Goal: Find specific page/section: Find specific page/section

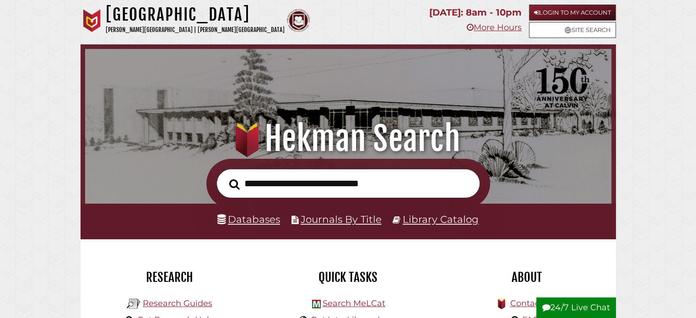
scroll to position [174, 522]
click at [246, 221] on link "Databases" at bounding box center [248, 219] width 63 height 12
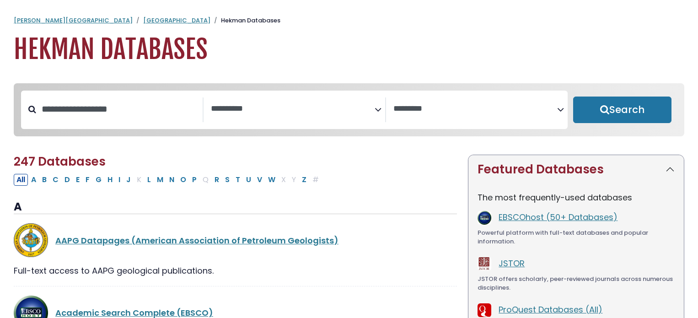
select select "Database Subject Filter"
select select "Database Vendors Filter"
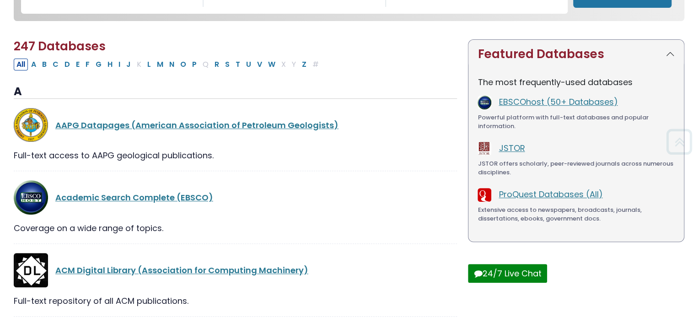
scroll to position [116, 0]
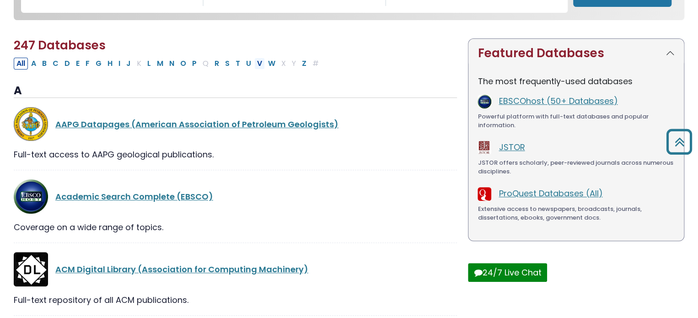
click at [256, 62] on button "V" at bounding box center [259, 64] width 11 height 12
select select "Database Subject Filter"
select select "Database Vendors Filter"
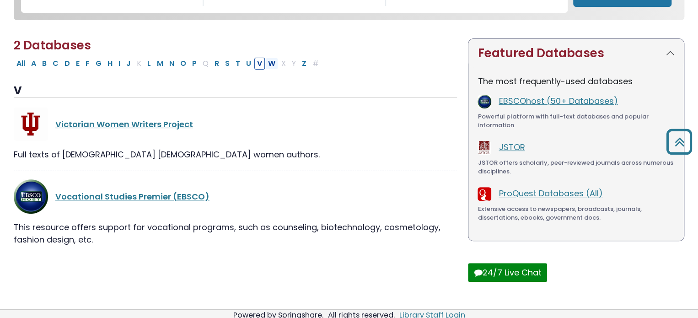
click at [267, 67] on button "W" at bounding box center [271, 64] width 13 height 12
select select "Database Subject Filter"
select select "Database Vendors Filter"
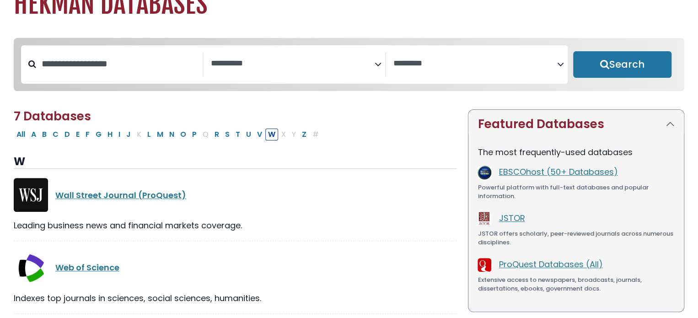
scroll to position [46, 0]
click at [299, 136] on button "Z" at bounding box center [304, 134] width 10 height 12
select select "Database Subject Filter"
select select "Database Vendors Filter"
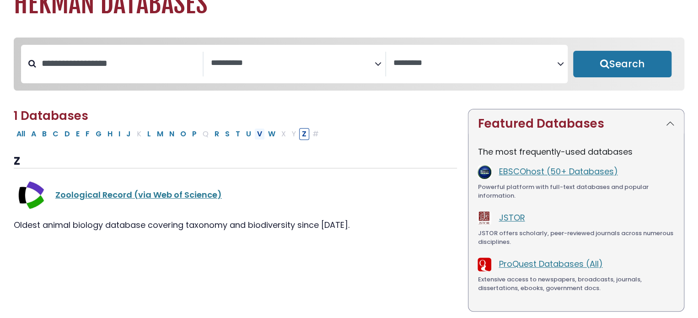
click at [257, 135] on button "V" at bounding box center [259, 134] width 11 height 12
select select "Database Subject Filter"
select select "Database Vendors Filter"
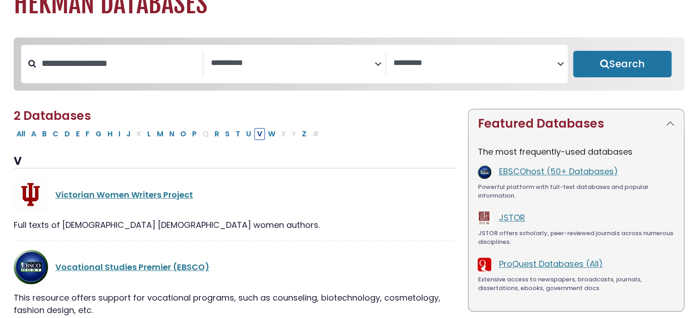
scroll to position [135, 0]
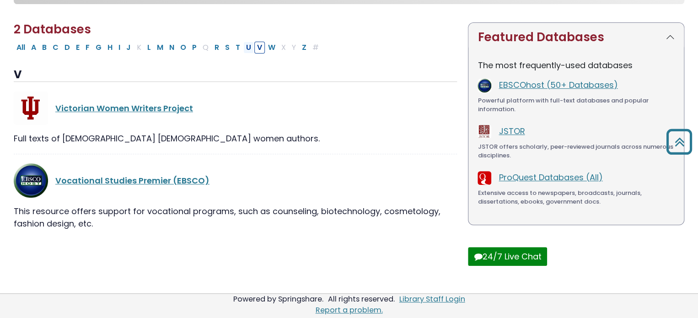
click at [243, 47] on button "U" at bounding box center [248, 48] width 11 height 12
select select "Database Subject Filter"
select select "Database Vendors Filter"
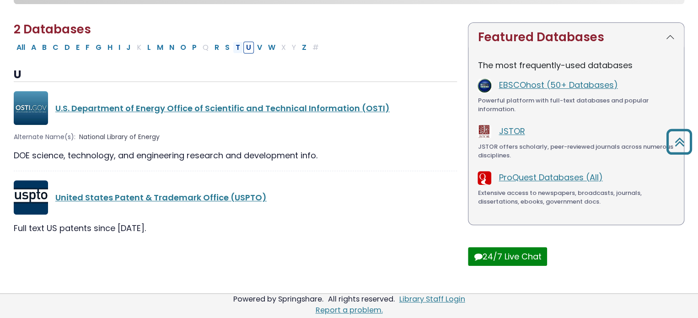
click at [234, 49] on button "T" at bounding box center [238, 48] width 10 height 12
select select "Database Subject Filter"
select select "Database Vendors Filter"
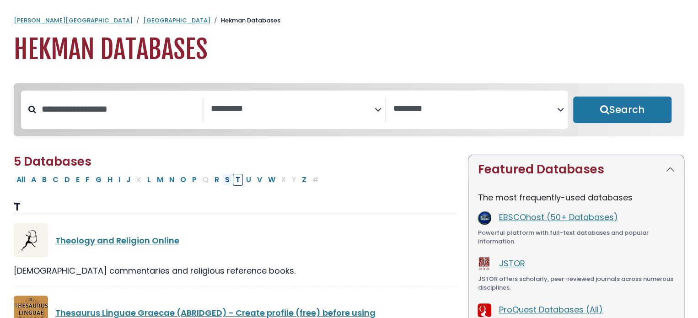
click at [223, 184] on button "S" at bounding box center [227, 180] width 10 height 12
select select "Database Subject Filter"
select select "Database Vendors Filter"
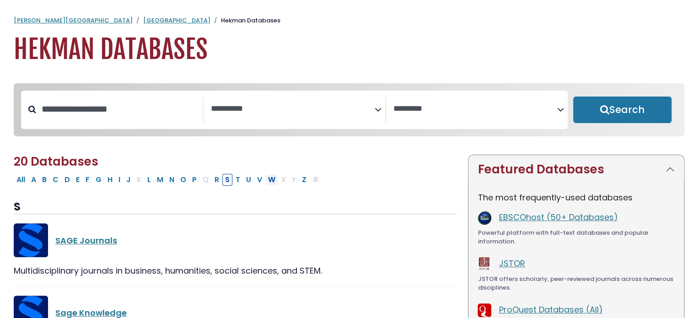
click at [268, 182] on button "W" at bounding box center [271, 180] width 13 height 12
select select "Database Subject Filter"
select select "Database Vendors Filter"
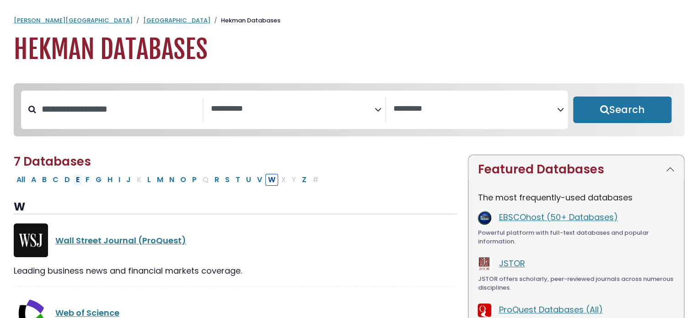
click at [78, 180] on button "E" at bounding box center [77, 180] width 9 height 12
select select "Database Subject Filter"
select select "Database Vendors Filter"
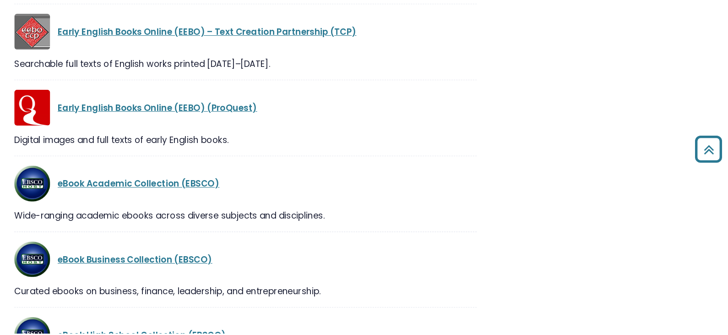
scroll to position [644, 0]
